Goal: Task Accomplishment & Management: Complete application form

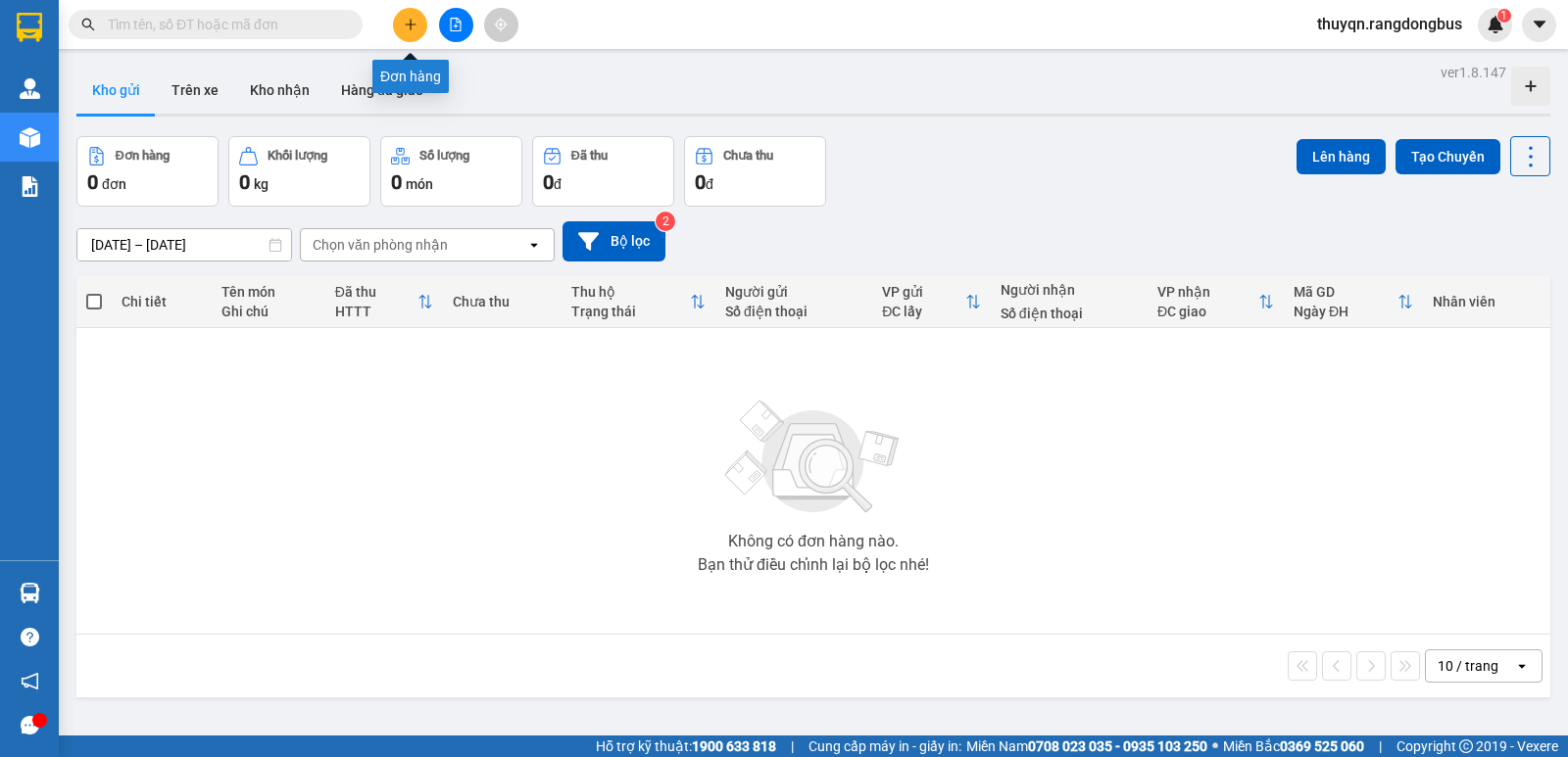
click at [416, 31] on icon "plus" at bounding box center [411, 25] width 14 height 14
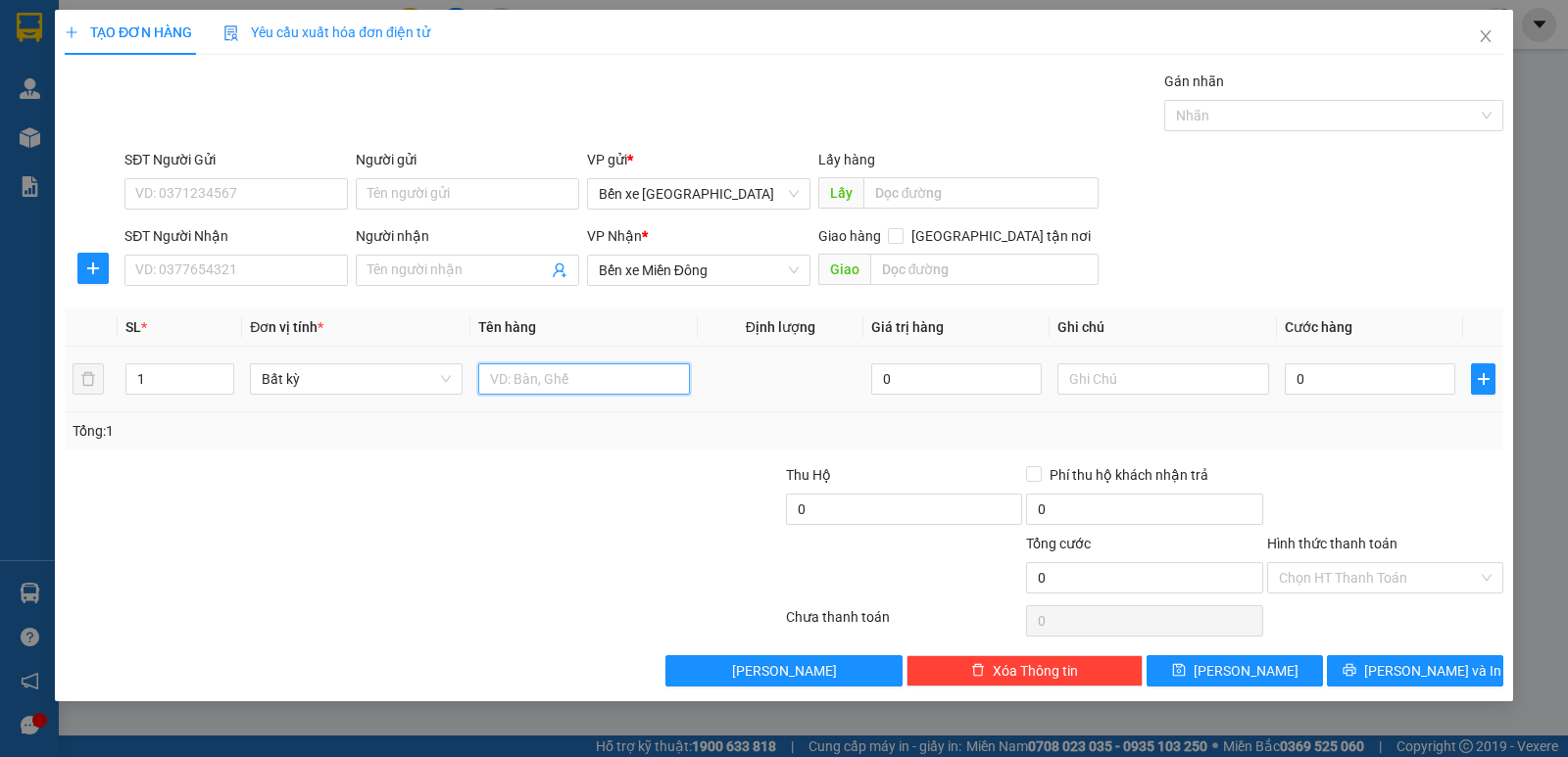
click at [503, 388] on input "text" at bounding box center [584, 379] width 211 height 32
type input "T GIẤY"
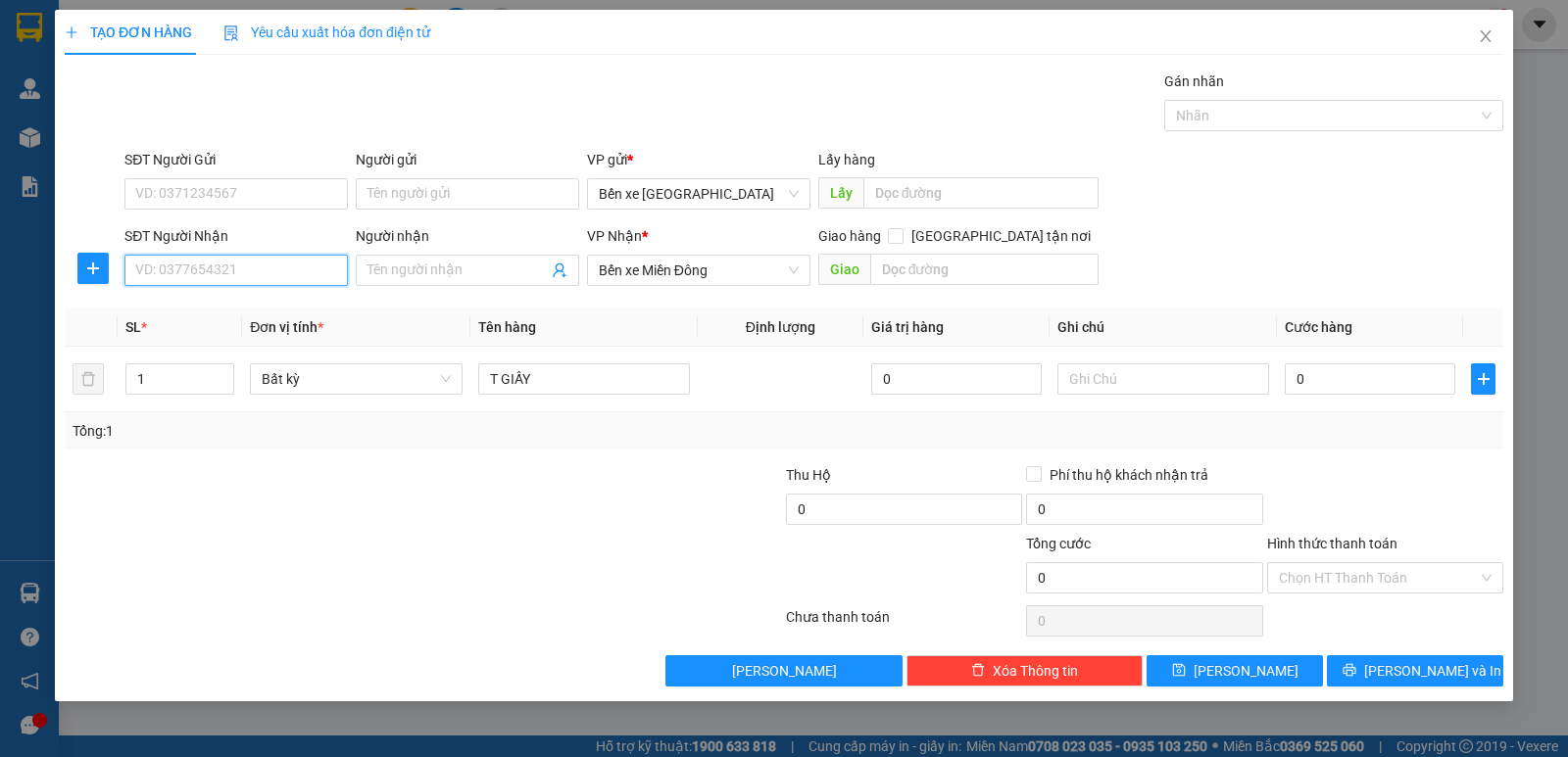
click at [196, 266] on input "SĐT Người Nhận" at bounding box center [236, 270] width 223 height 32
type input "0906231706"
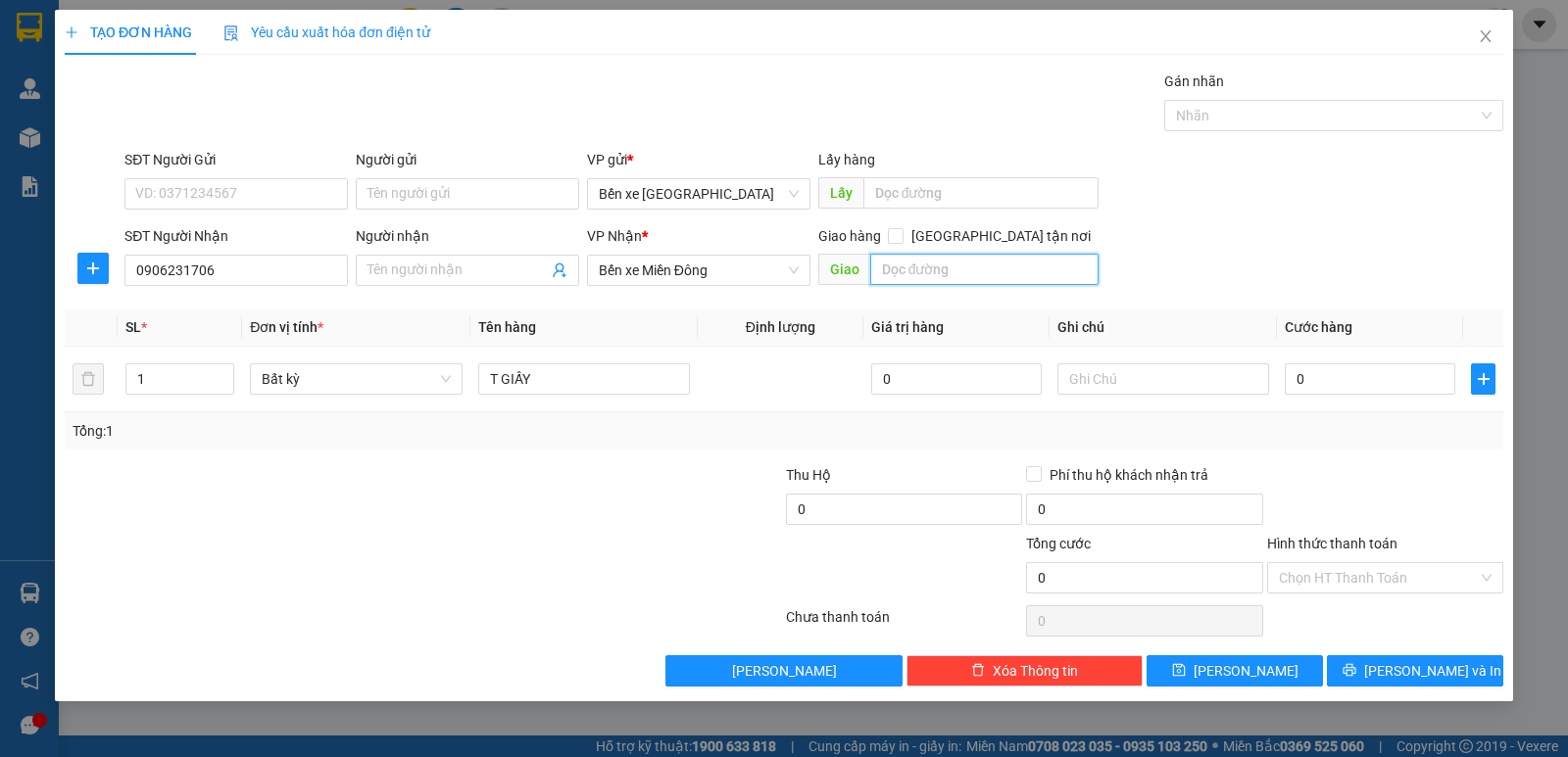
click at [903, 267] on input "text" at bounding box center [984, 269] width 229 height 32
type input "BX MĐ CŨ"
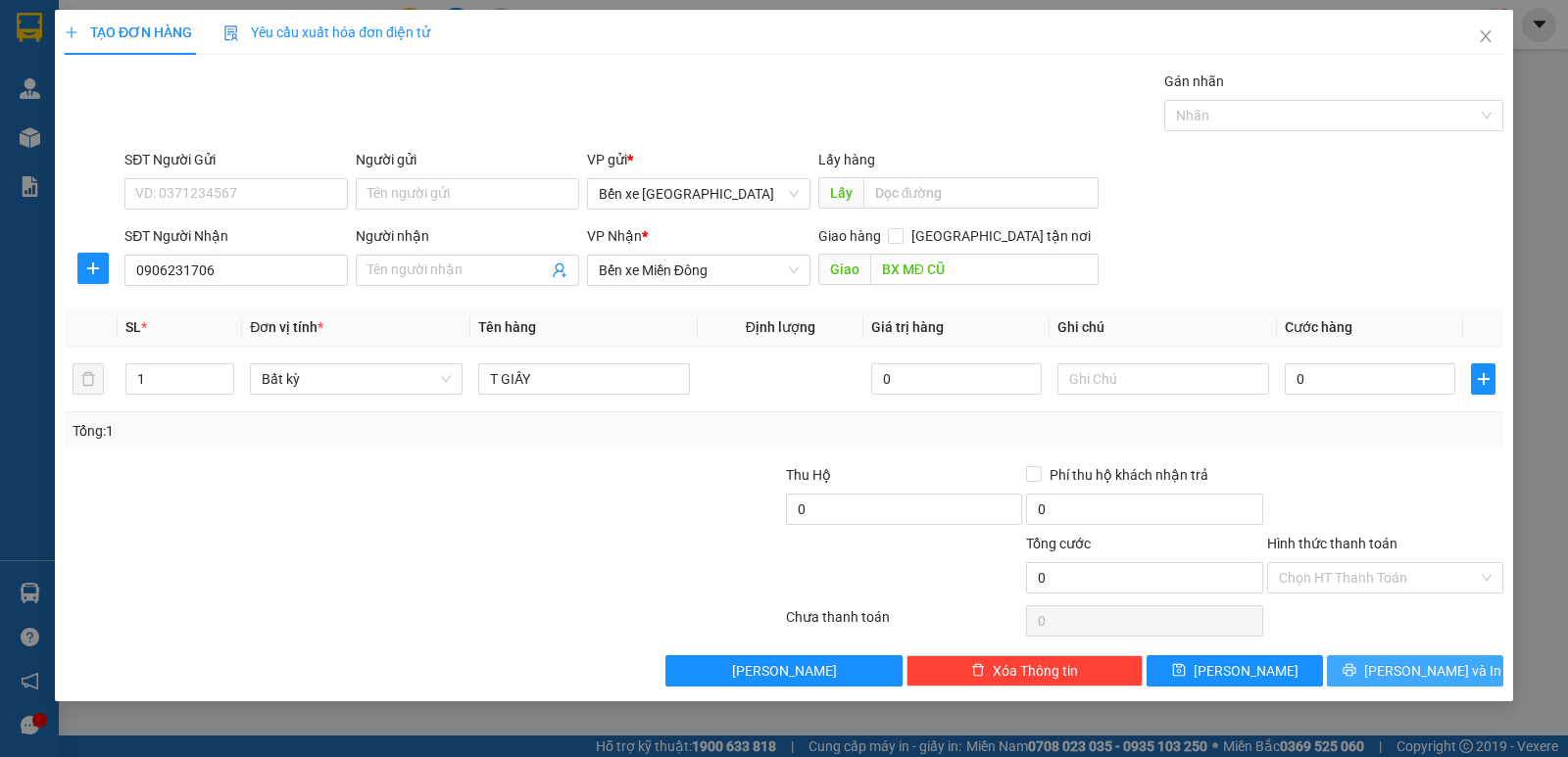
drag, startPoint x: 1411, startPoint y: 676, endPoint x: 1413, endPoint y: 645, distance: 31.1
click at [1411, 675] on span "[PERSON_NAME] và In" at bounding box center [1432, 671] width 137 height 22
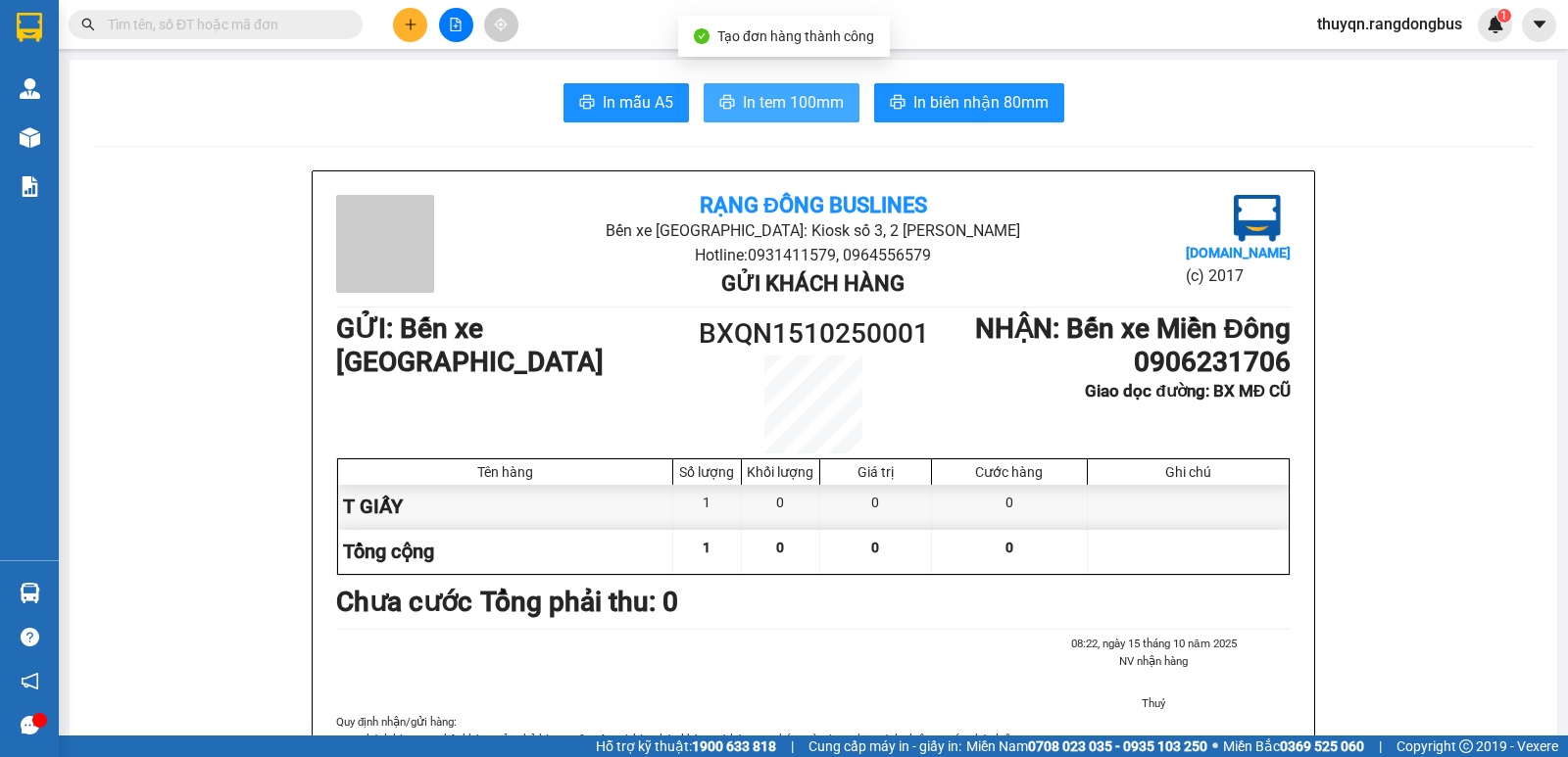
click at [770, 107] on span "In tem 100mm" at bounding box center [793, 102] width 101 height 25
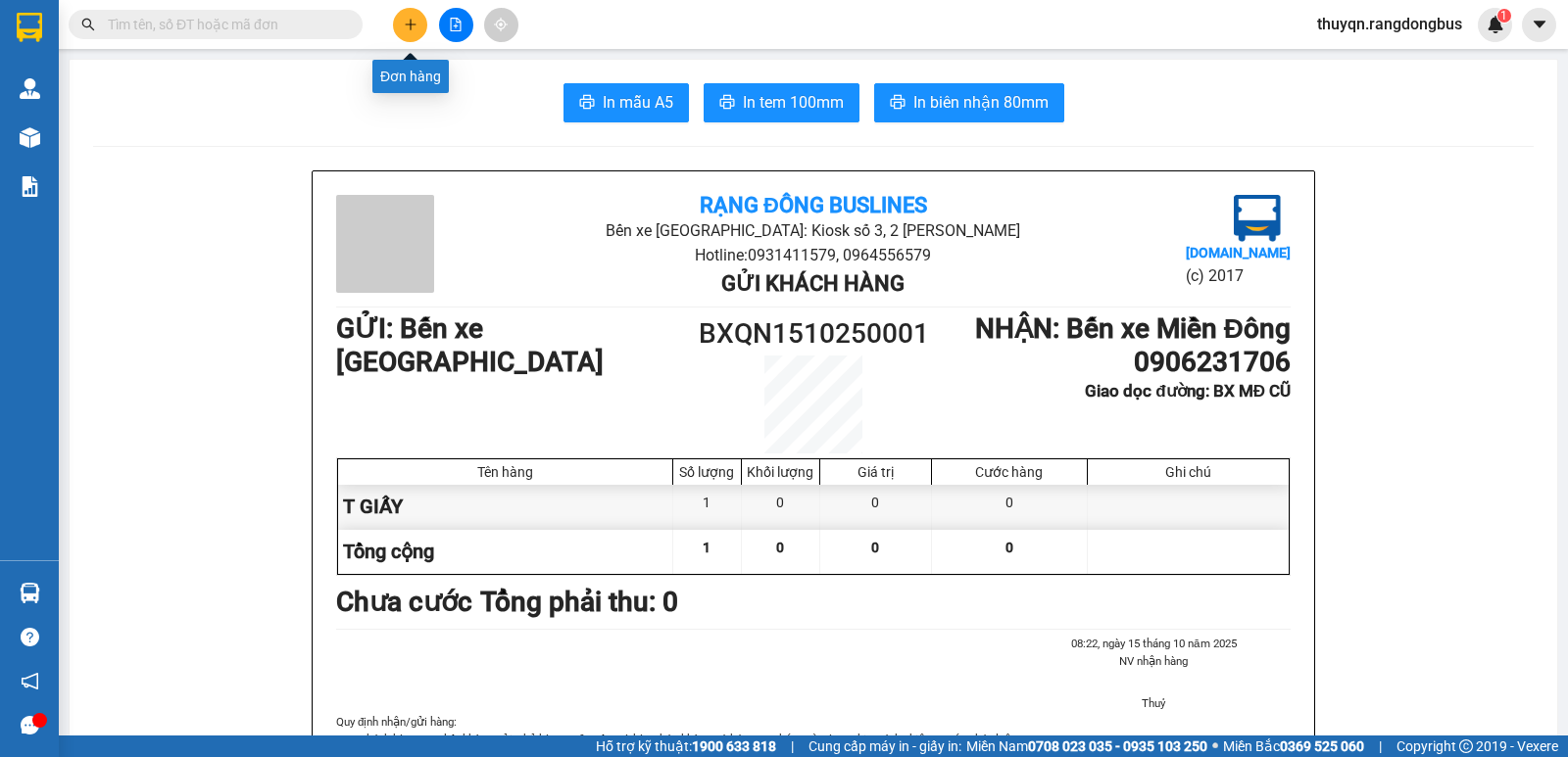
click at [409, 36] on button at bounding box center [410, 25] width 35 height 35
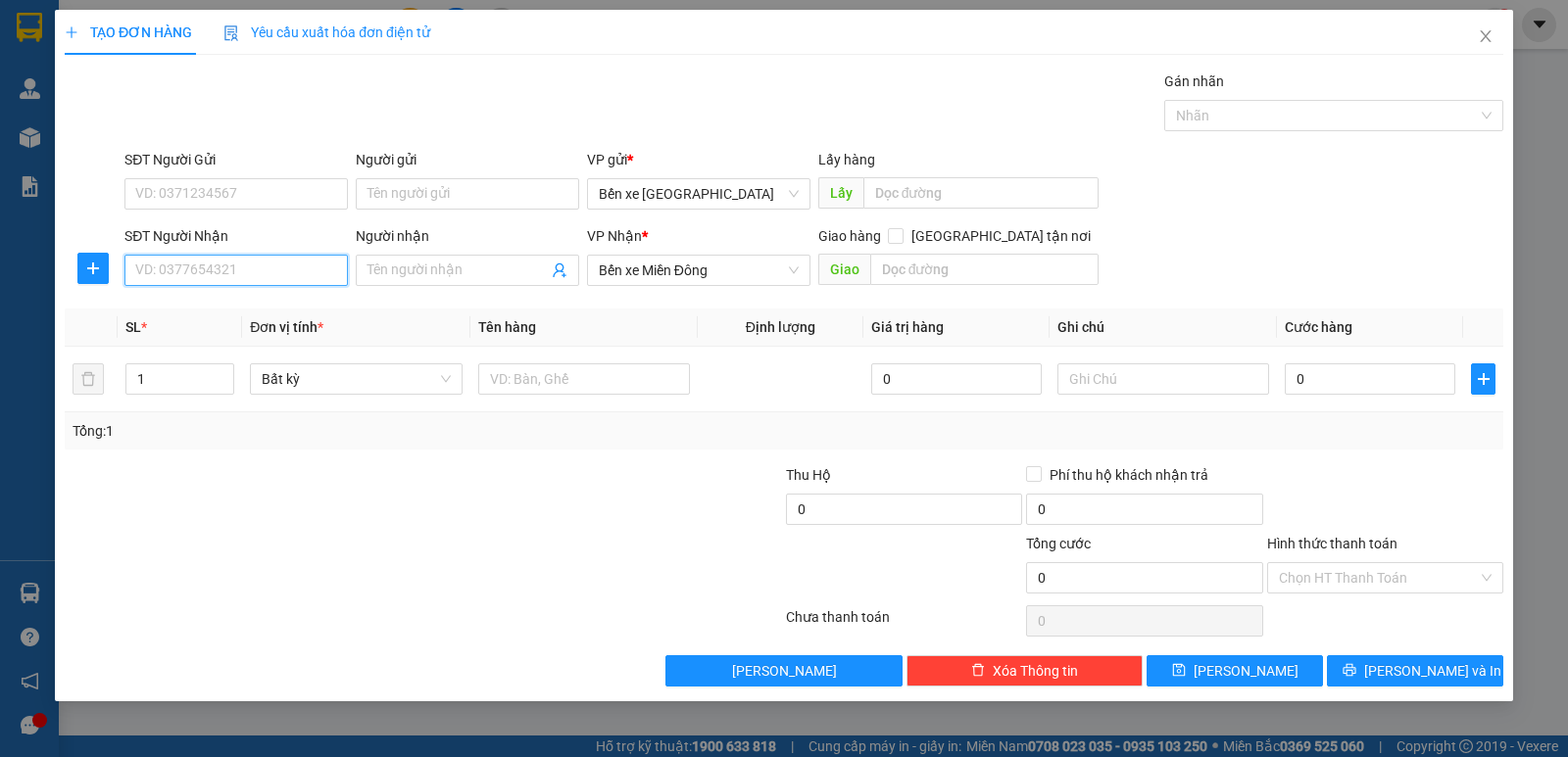
click at [256, 269] on input "SĐT Người Nhận" at bounding box center [236, 270] width 223 height 32
type input "0983826978"
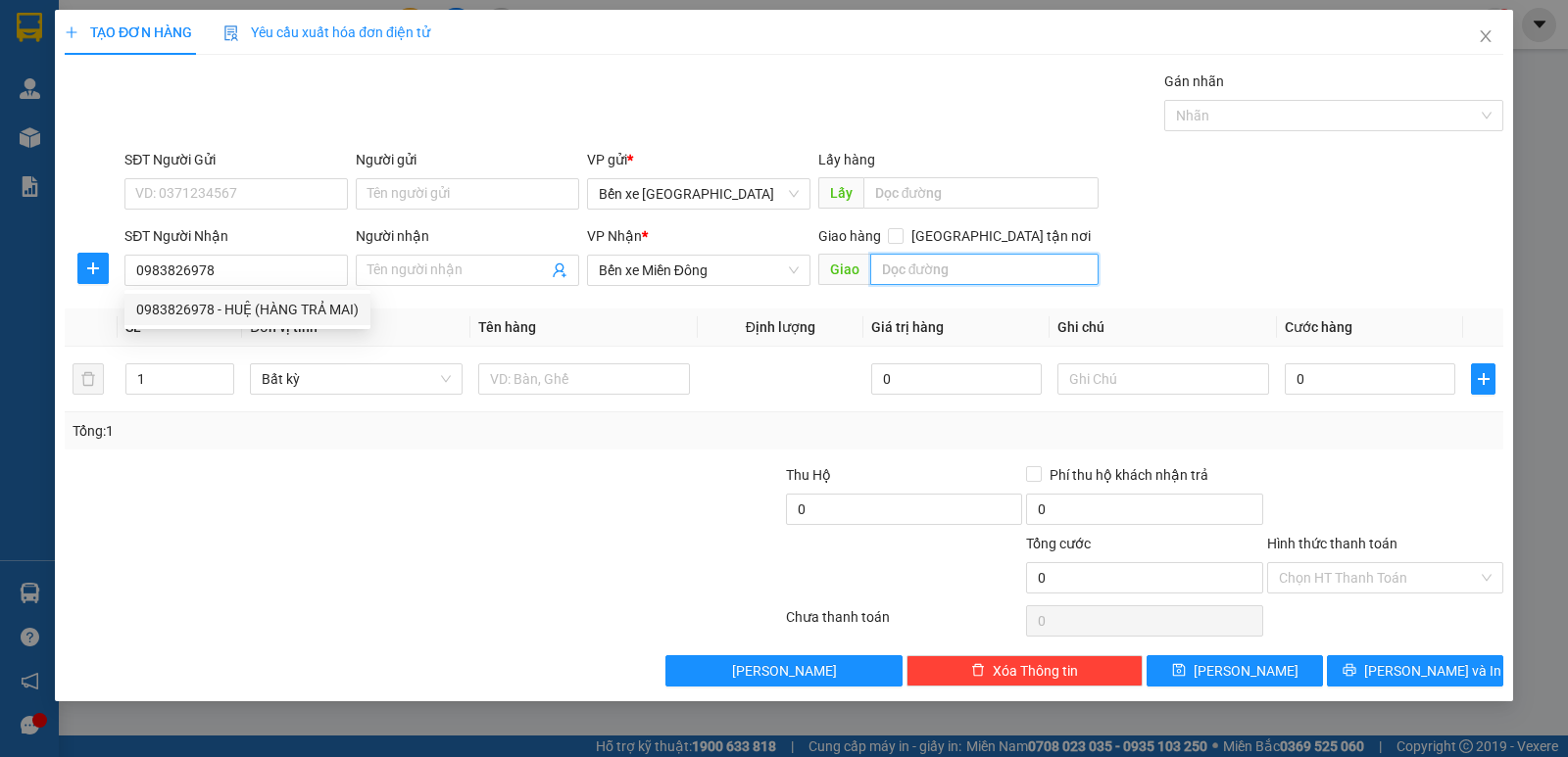
click at [941, 273] on input "text" at bounding box center [984, 269] width 229 height 32
type input "BX MĐ CŨ"
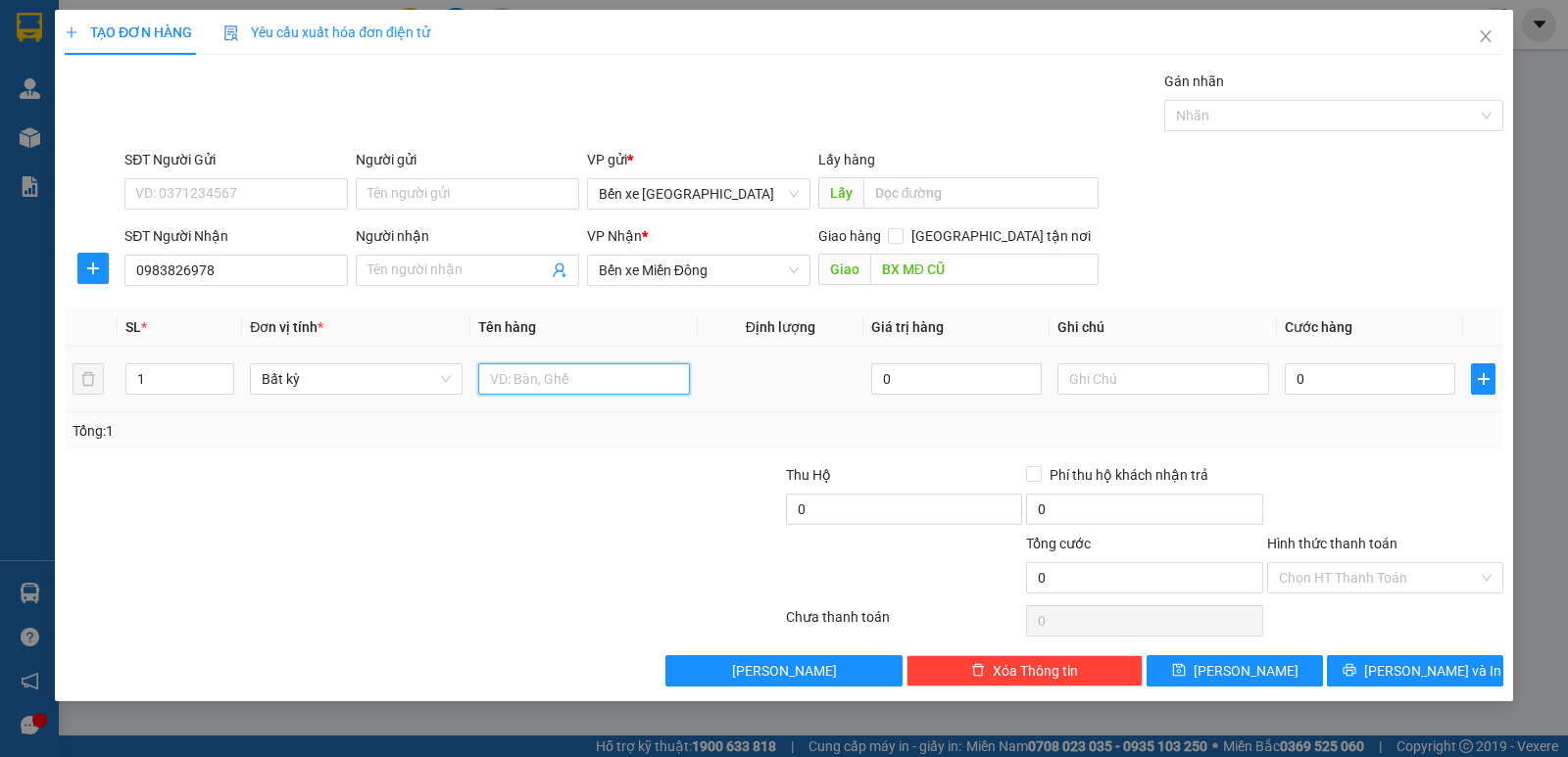
click at [611, 373] on input "text" at bounding box center [584, 379] width 211 height 32
type input "T GIẤY"
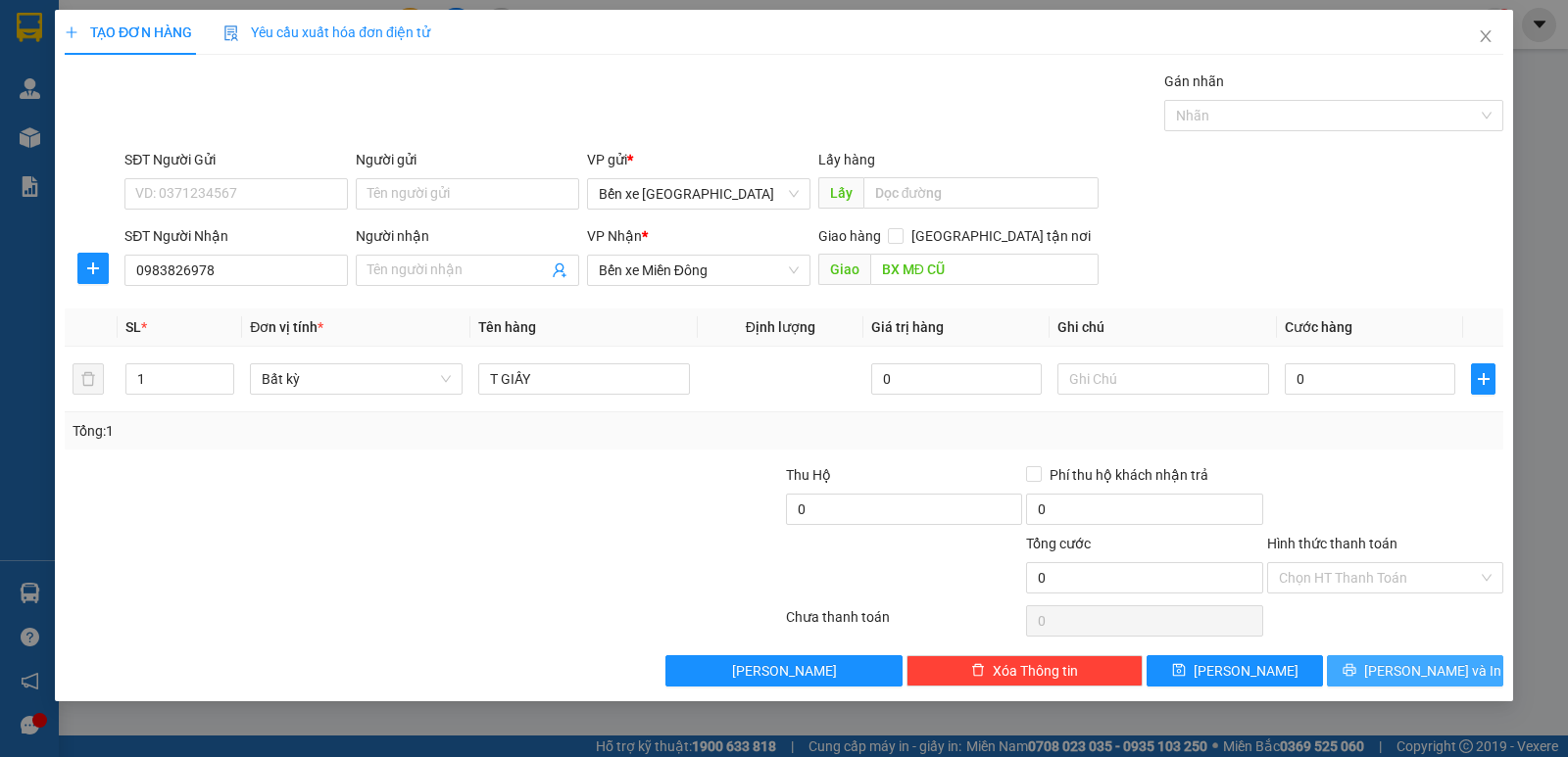
click at [1404, 680] on span "[PERSON_NAME] và In" at bounding box center [1432, 671] width 137 height 22
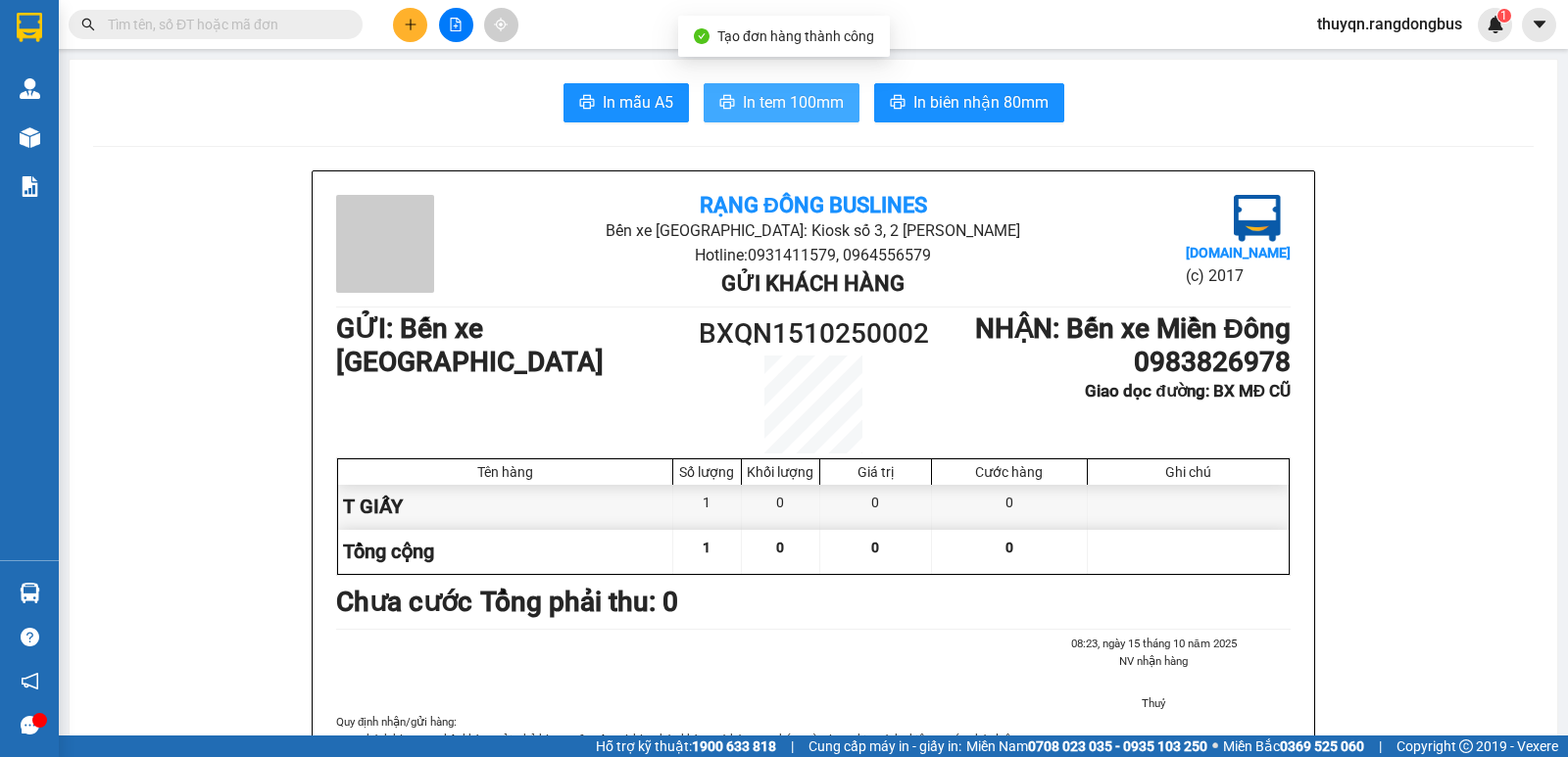
click at [778, 99] on span "In tem 100mm" at bounding box center [793, 102] width 101 height 25
